Goal: Transaction & Acquisition: Subscribe to service/newsletter

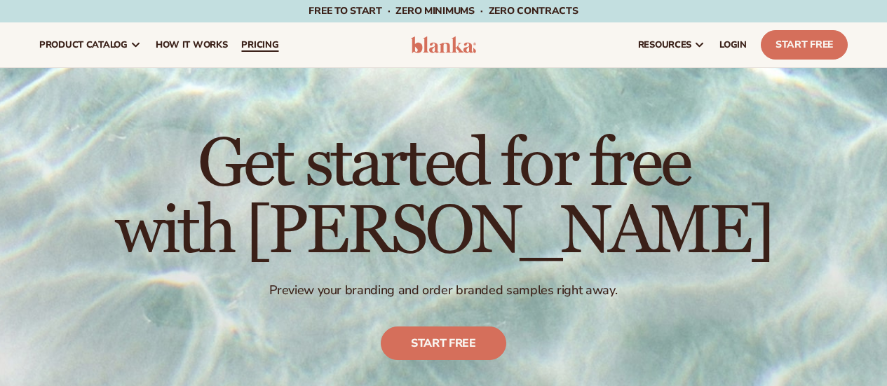
click at [246, 55] on link "pricing" at bounding box center [259, 44] width 51 height 45
click at [259, 44] on span "pricing" at bounding box center [259, 44] width 37 height 11
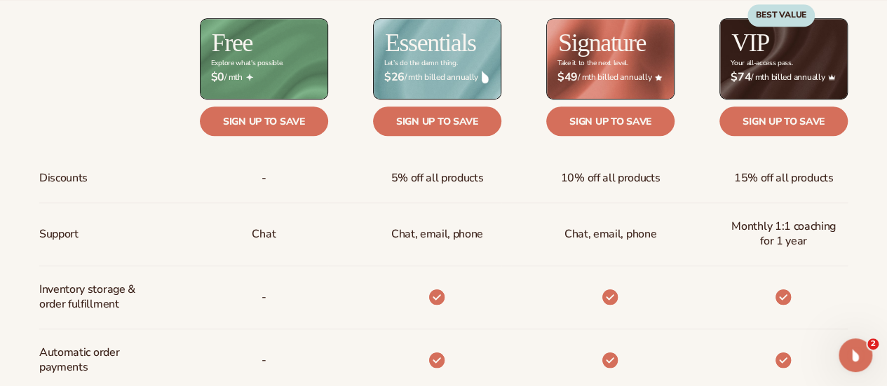
scroll to position [617, 0]
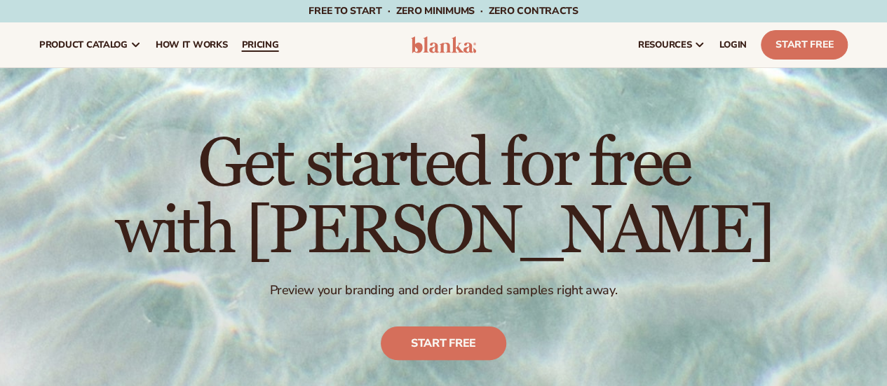
click at [259, 44] on span "pricing" at bounding box center [259, 44] width 37 height 11
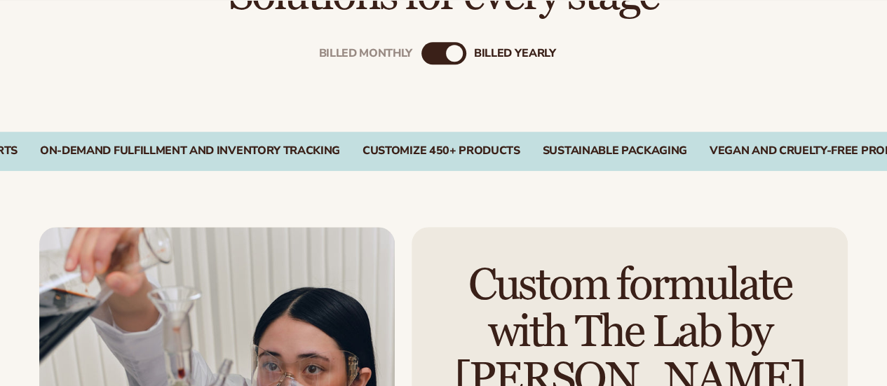
scroll to position [493, 0]
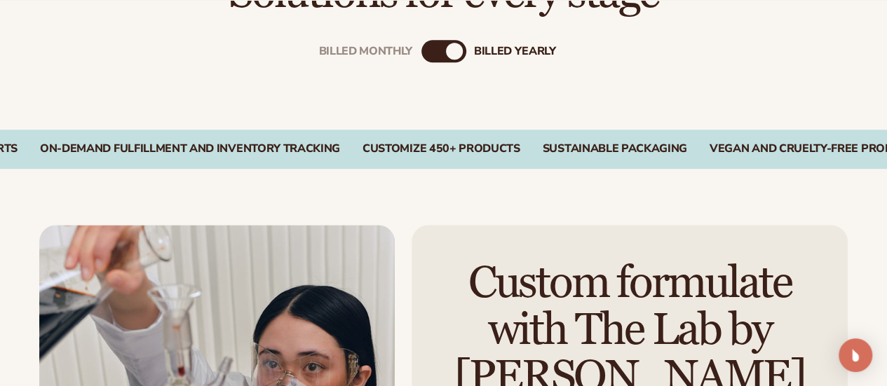
click at [428, 46] on div "Billed Monthly" at bounding box center [429, 51] width 17 height 17
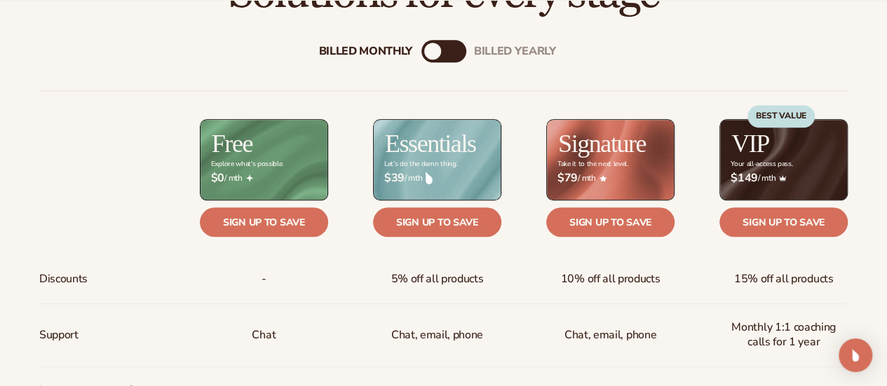
click at [428, 46] on div "Billed Monthly" at bounding box center [432, 51] width 17 height 17
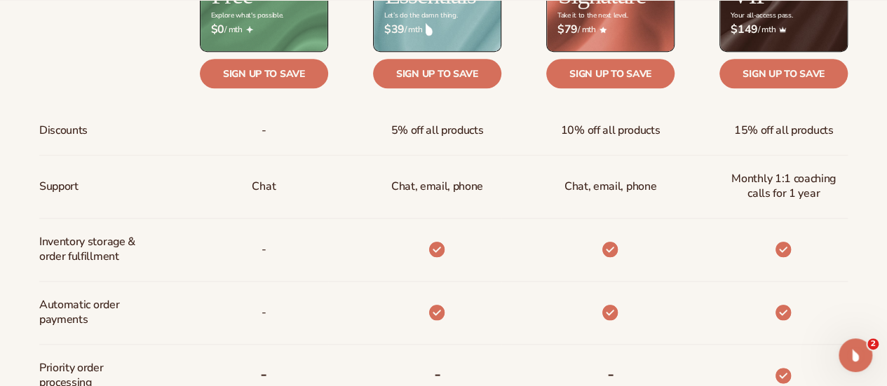
scroll to position [642, 0]
